Goal: Transaction & Acquisition: Obtain resource

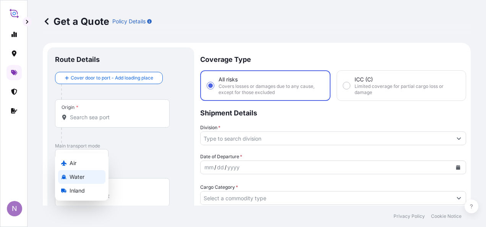
select select "Water"
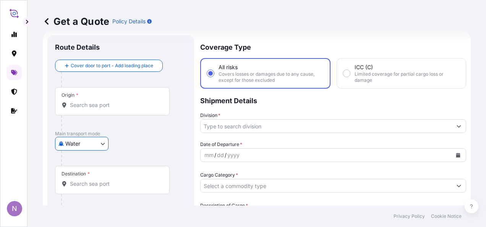
click at [112, 106] on input "Origin *" at bounding box center [115, 105] width 90 height 8
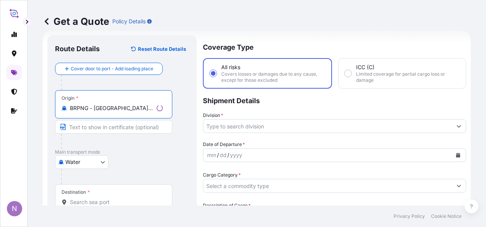
type input "BRPNG - [GEOGRAPHIC_DATA], [GEOGRAPHIC_DATA]"
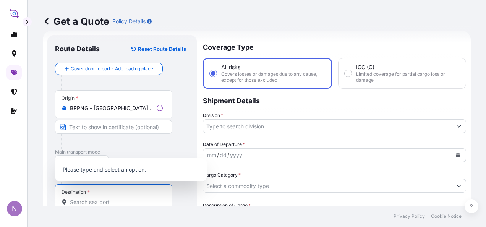
click at [94, 199] on input "Destination *" at bounding box center [116, 202] width 93 height 8
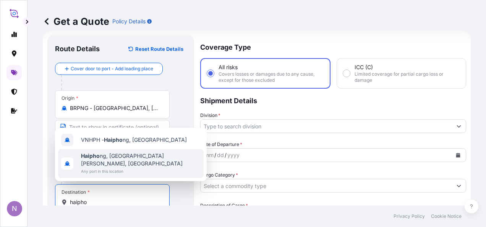
click at [121, 170] on span "Any port in this location" at bounding box center [141, 171] width 120 height 8
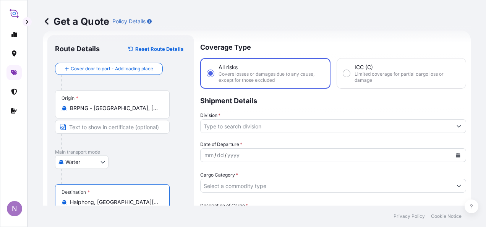
type input "Haiphong, [GEOGRAPHIC_DATA][PERSON_NAME], [GEOGRAPHIC_DATA]"
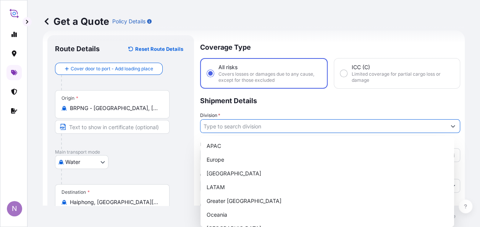
click at [246, 130] on input "Division *" at bounding box center [323, 126] width 246 height 14
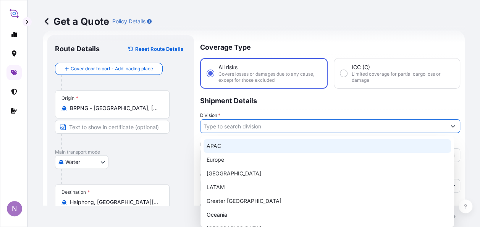
click at [239, 148] on div "APAC" at bounding box center [327, 146] width 247 height 14
type input "APAC"
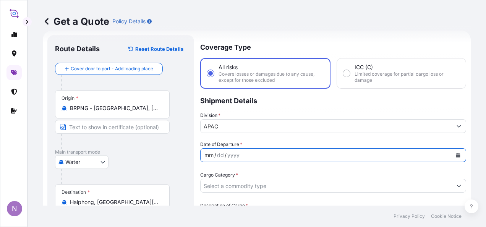
click at [243, 157] on div "mm / dd / yyyy" at bounding box center [325, 155] width 251 height 14
click at [244, 151] on div "mm / dd / yyyy" at bounding box center [325, 155] width 251 height 14
click at [456, 154] on icon "Calendar" at bounding box center [458, 155] width 4 height 5
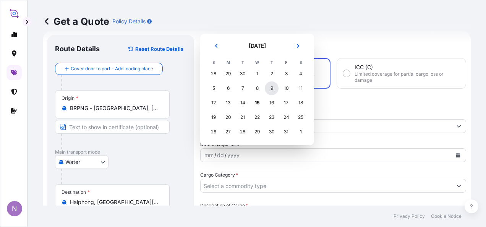
click at [273, 90] on div "9" at bounding box center [272, 88] width 14 height 14
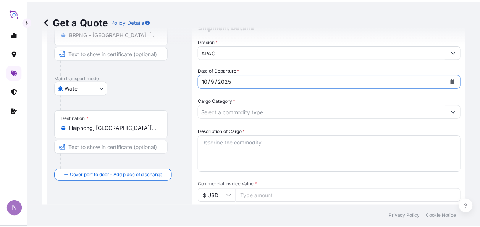
scroll to position [89, 0]
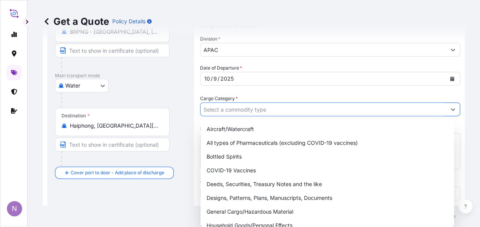
click at [255, 109] on input "Cargo Category *" at bounding box center [323, 109] width 246 height 14
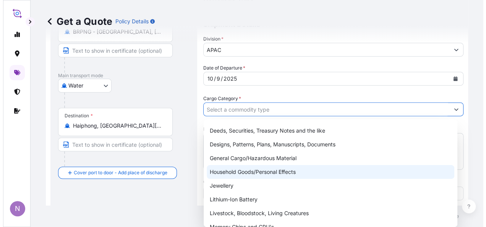
scroll to position [76, 0]
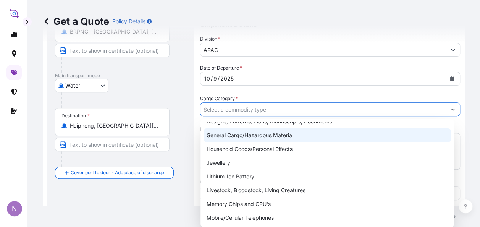
click at [249, 137] on div "General Cargo/Hazardous Material" at bounding box center [327, 135] width 247 height 14
type input "General Cargo/Hazardous Material"
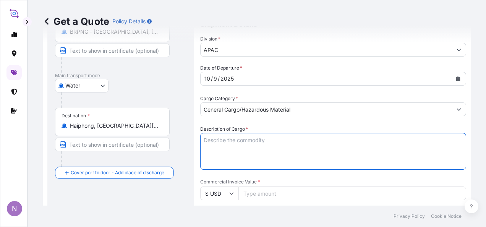
click at [241, 147] on textarea "Description of Cargo *" at bounding box center [333, 151] width 266 height 37
paste textarea "CONTAINERS 40'HC WITH: 20 PALLETS CONTAINING: 25.000,00 KG - MASTERSORB GOLD PO…"
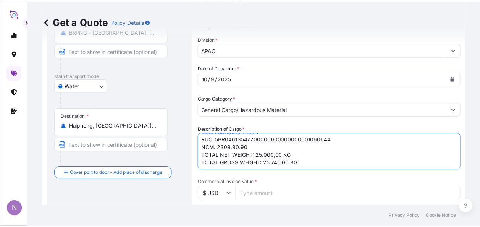
scroll to position [46, 0]
type textarea "CONTAINERS 40'HC WITH: 20 PALLETS CONTAINING: 25.000,00 KG - MASTERSORB GOLD PO…"
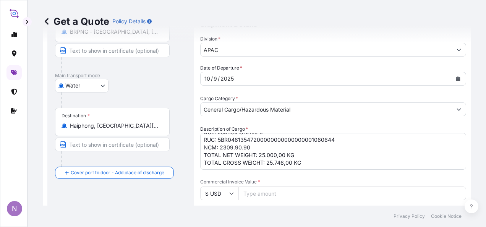
click at [291, 190] on input "Commercial Invoice Value *" at bounding box center [352, 193] width 228 height 14
type input "42980"
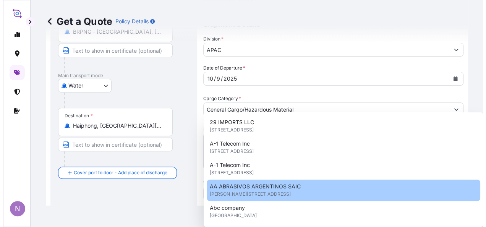
scroll to position [210, 0]
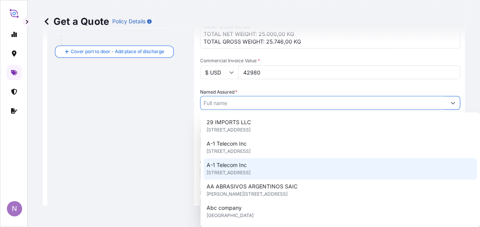
click at [169, 138] on div "Route Details Reset Route Details Cover door to port - Add loading place Place …" at bounding box center [120, 98] width 131 height 506
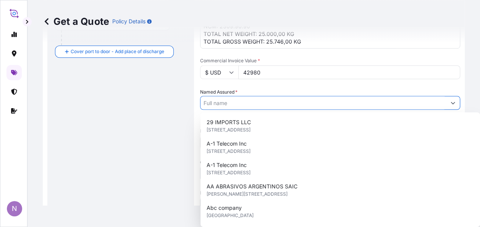
click at [229, 102] on input "Named Assured *" at bounding box center [323, 103] width 246 height 14
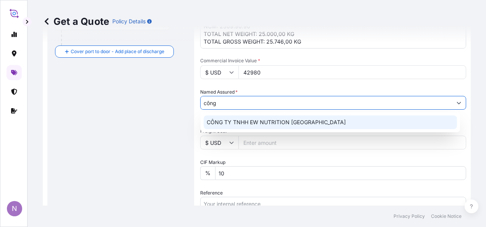
click at [257, 123] on span "CÔNG TY TNHH EW NUTRITION [GEOGRAPHIC_DATA]" at bounding box center [276, 122] width 139 height 8
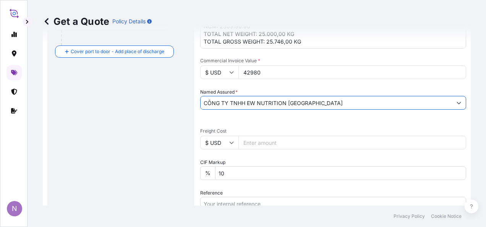
type input "CÔNG TY TNHH EW NUTRITION [GEOGRAPHIC_DATA]"
click at [160, 142] on div "Route Details Reset Route Details Cover door to port - Add loading place Place …" at bounding box center [120, 98] width 131 height 506
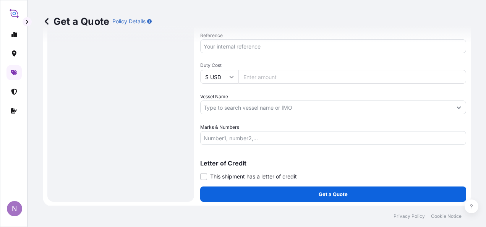
scroll to position [367, 0]
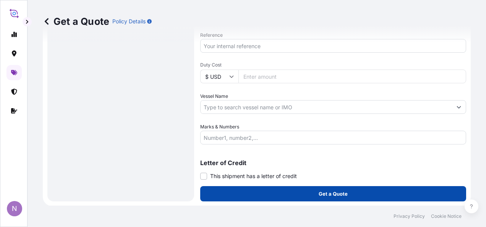
click at [247, 192] on button "Get a Quote" at bounding box center [333, 193] width 266 height 15
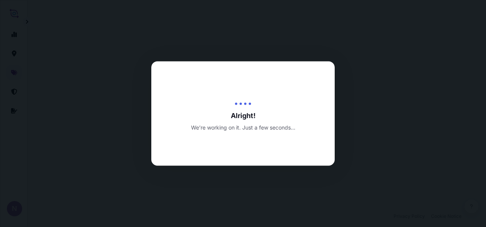
select select "Water"
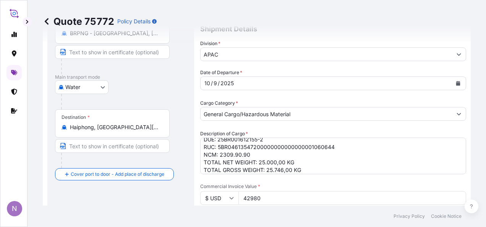
scroll to position [46, 0]
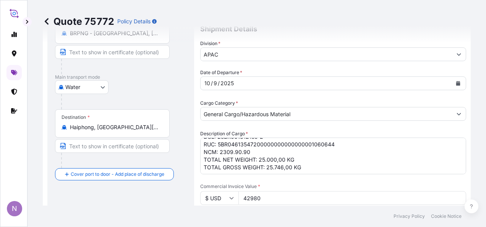
click at [182, 197] on div "Route Details Cover door to port - Add loading place Place of loading Road / [G…" at bounding box center [120, 224] width 131 height 506
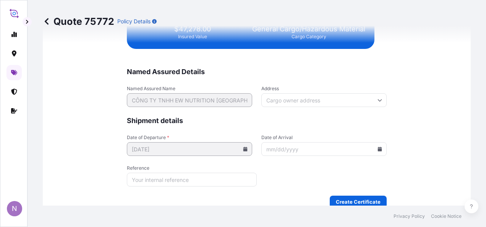
scroll to position [1891, 0]
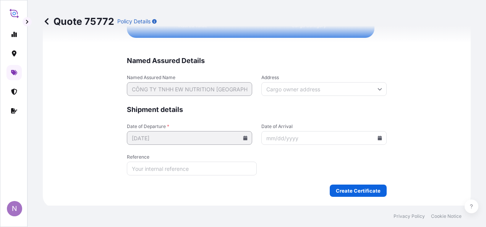
click at [312, 90] on input "Address" at bounding box center [323, 89] width 125 height 14
click at [354, 109] on div "Please type and select an option" at bounding box center [320, 109] width 119 height 19
click at [312, 105] on div "Please type and select an option" at bounding box center [320, 109] width 119 height 19
click at [427, 111] on div "We just need a few more details before we issue the certificate Named Assured D…" at bounding box center [257, 19] width 428 height 375
click at [317, 82] on input "Address" at bounding box center [323, 89] width 125 height 14
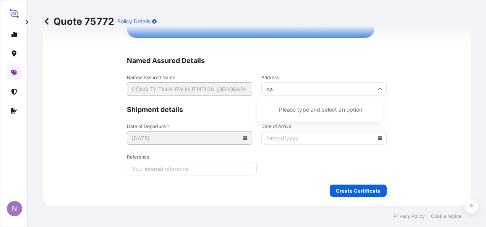
type input "d"
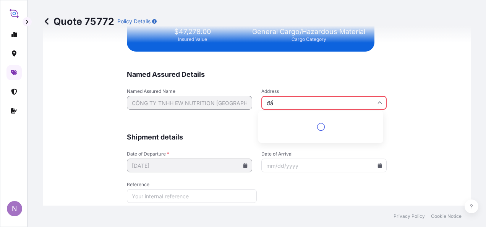
scroll to position [1904, 0]
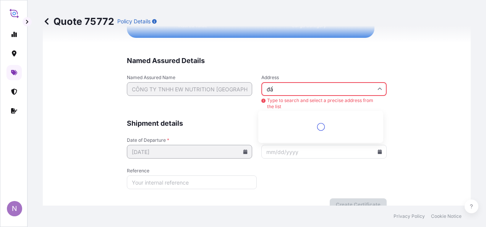
type input "đ"
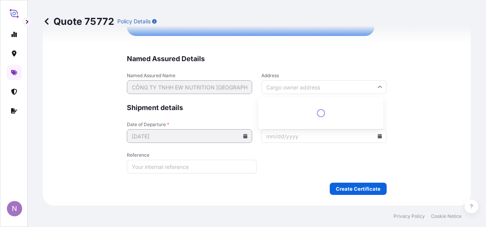
scroll to position [1891, 0]
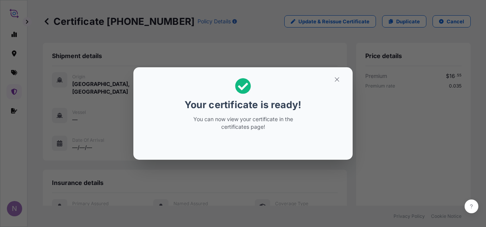
click at [65, 158] on div "Your certificate is ready! You can now view your certificate in the certificate…" at bounding box center [243, 113] width 486 height 227
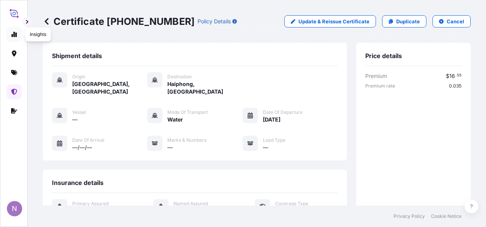
click at [16, 35] on icon at bounding box center [13, 34] width 5 height 5
select select "2025"
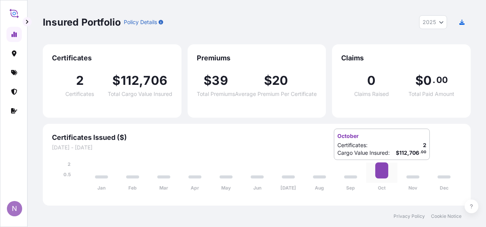
click at [381, 168] on icon at bounding box center [381, 170] width 13 height 16
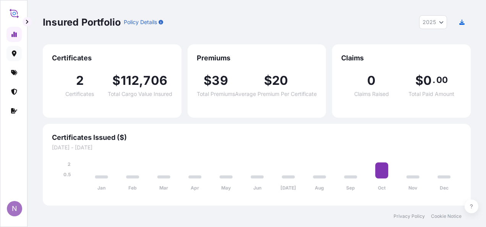
click at [18, 52] on link at bounding box center [13, 53] width 15 height 15
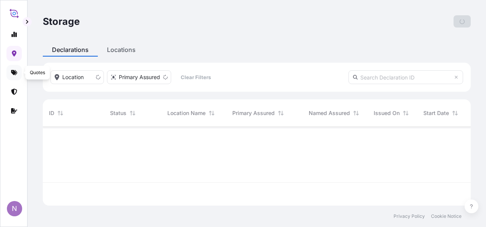
scroll to position [77, 422]
click at [11, 70] on link at bounding box center [13, 72] width 15 height 15
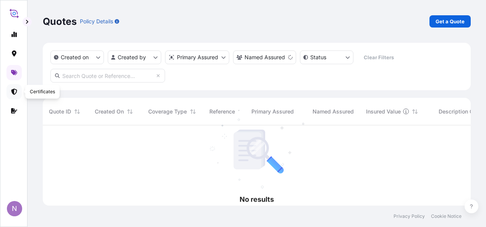
scroll to position [102, 422]
click at [16, 86] on link at bounding box center [13, 91] width 15 height 15
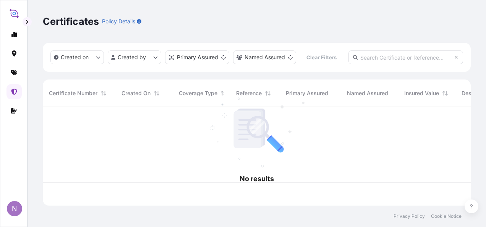
scroll to position [97, 422]
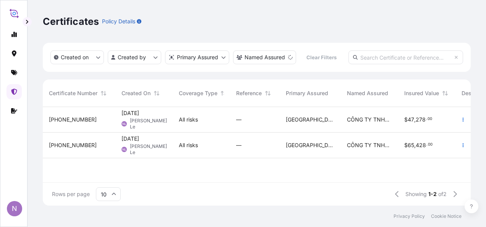
drag, startPoint x: 185, startPoint y: 176, endPoint x: 202, endPoint y: 180, distance: 18.0
click at [202, 180] on div "31611-2-1 [DATE] NL Nghia Le All risks — [GEOGRAPHIC_DATA] CÔNG TY TNHH EW NUTR…" at bounding box center [257, 144] width 428 height 75
click at [462, 116] on button "button" at bounding box center [463, 119] width 12 height 12
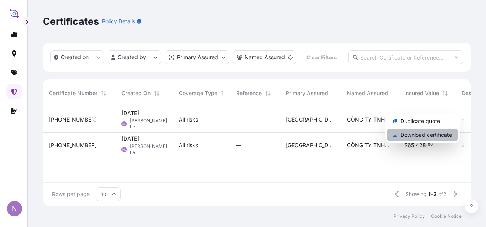
click at [417, 134] on p "Download certificate" at bounding box center [426, 135] width 52 height 8
click at [466, 147] on button "button" at bounding box center [463, 145] width 12 height 12
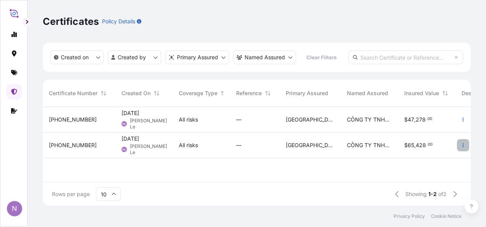
click at [465, 144] on icon "button" at bounding box center [463, 145] width 5 height 5
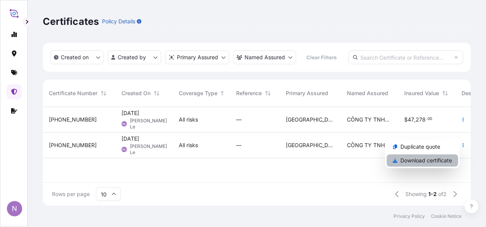
click at [448, 158] on p "Download certificate" at bounding box center [426, 161] width 52 height 8
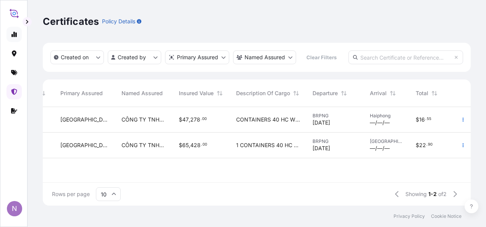
click at [15, 31] on link at bounding box center [13, 34] width 15 height 15
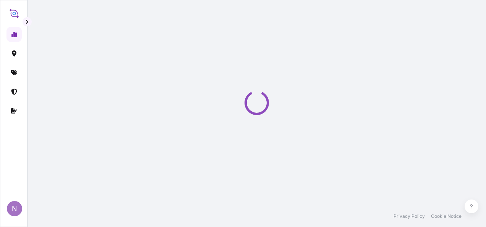
select select "2025"
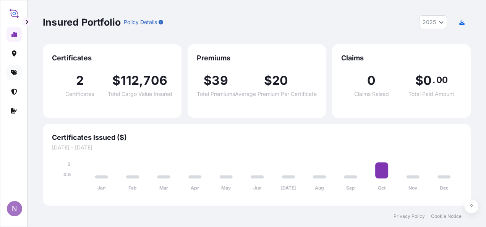
click at [16, 70] on icon at bounding box center [14, 72] width 6 height 6
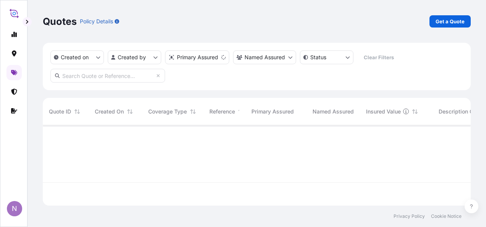
scroll to position [79, 422]
click at [16, 95] on link at bounding box center [13, 91] width 15 height 15
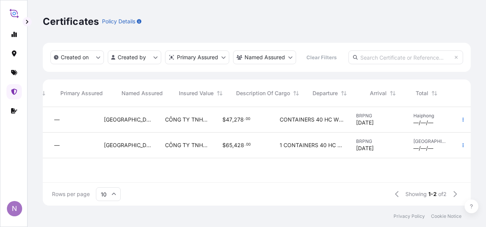
scroll to position [0, 225]
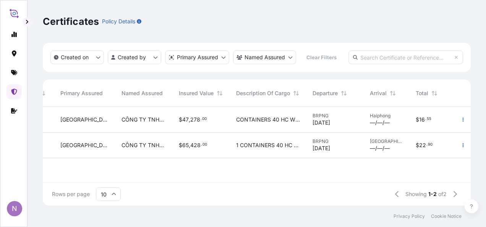
click at [480, 131] on div "Certificates Policy Details Created on Created by Primary Assured Named Assured…" at bounding box center [256, 102] width 458 height 205
